Goal: Navigation & Orientation: Find specific page/section

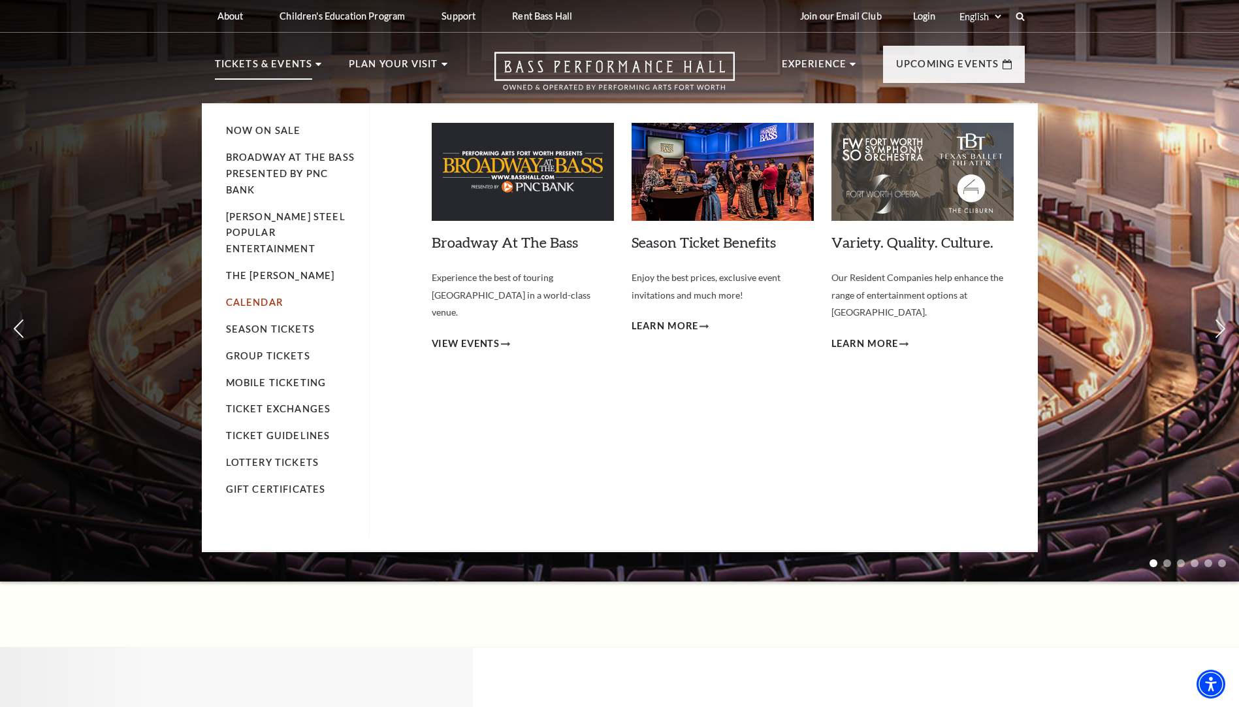
click at [269, 296] on link "Calendar" at bounding box center [254, 301] width 57 height 11
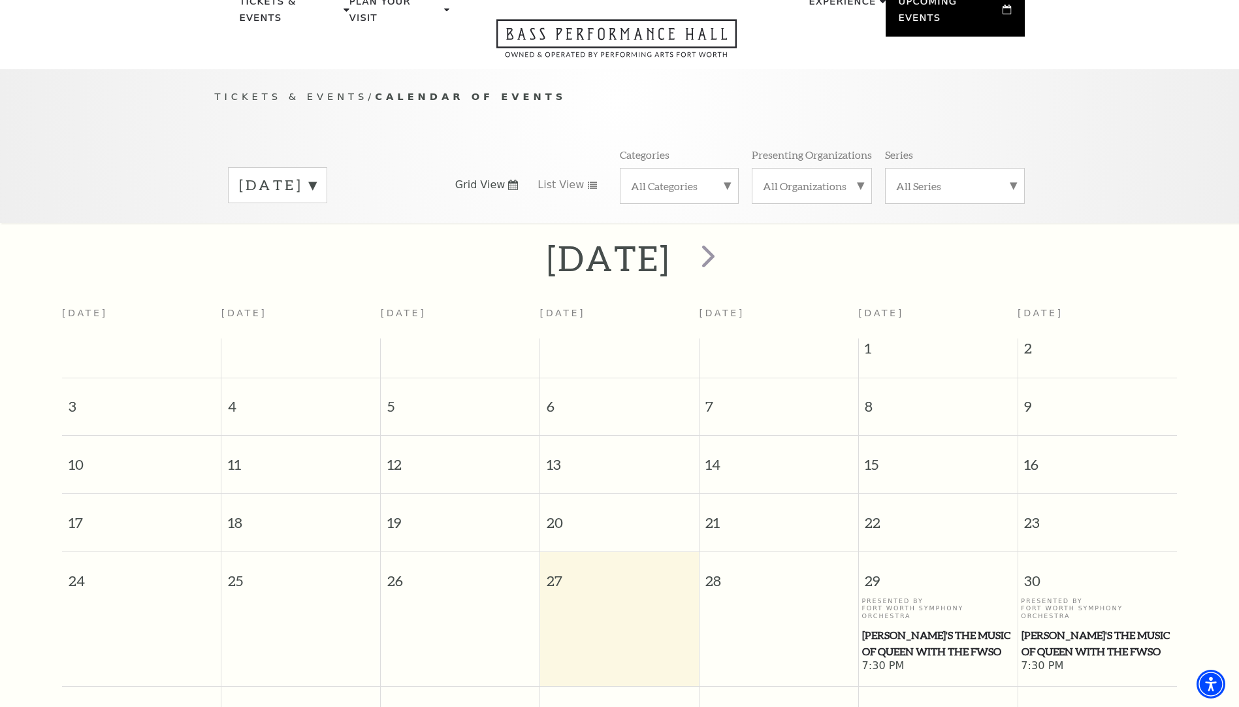
scroll to position [116, 0]
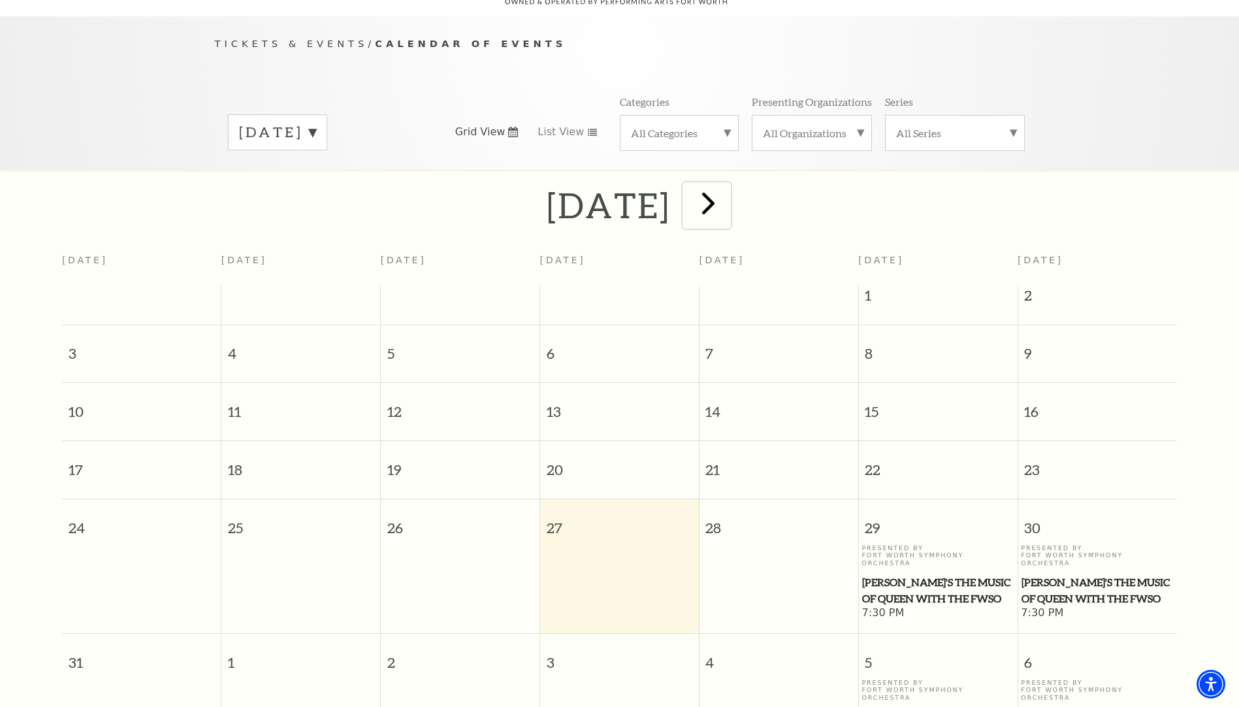
click at [727, 195] on span "next" at bounding box center [708, 202] width 37 height 37
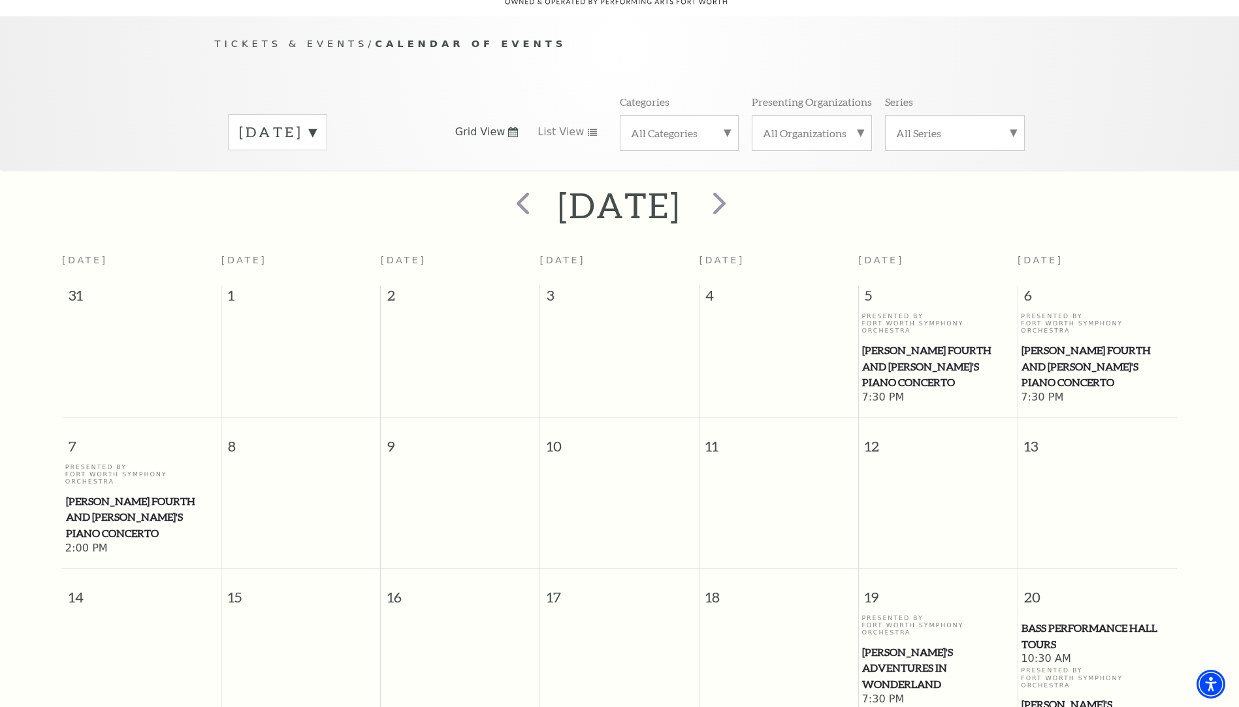
click at [754, 195] on div at bounding box center [717, 205] width 72 height 46
click at [738, 193] on span "next" at bounding box center [719, 202] width 37 height 37
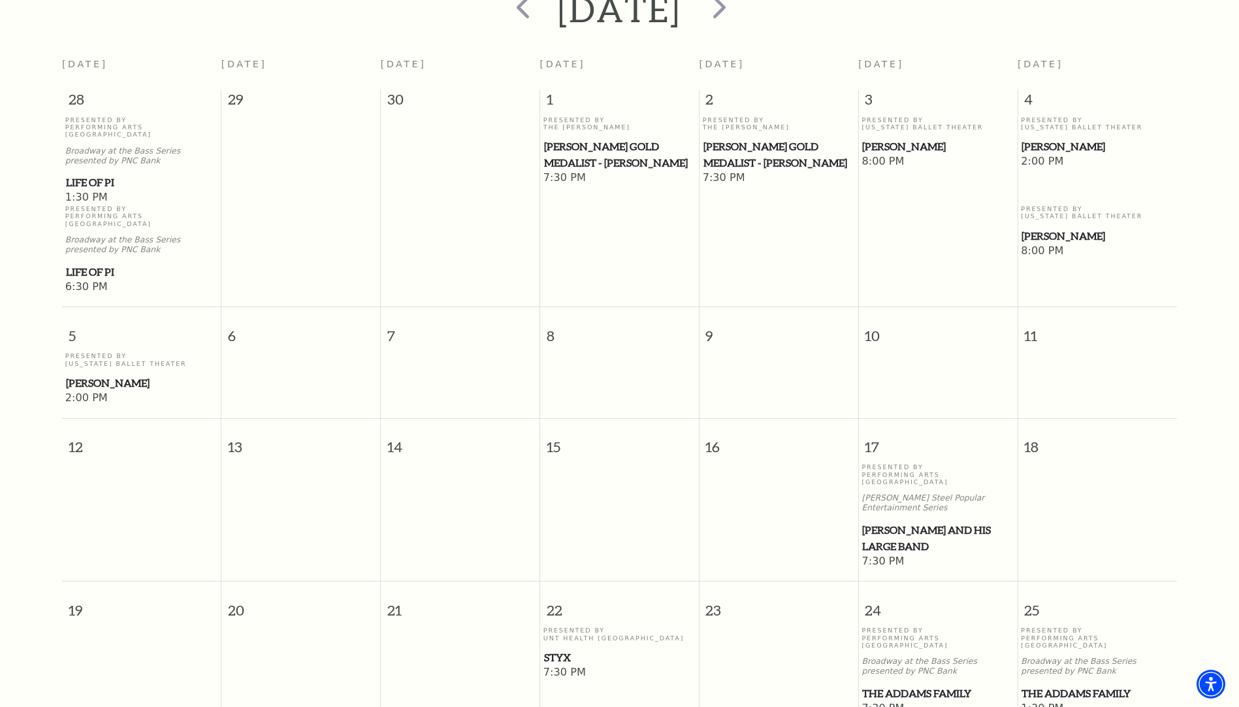
scroll to position [0, 0]
